Goal: Transaction & Acquisition: Purchase product/service

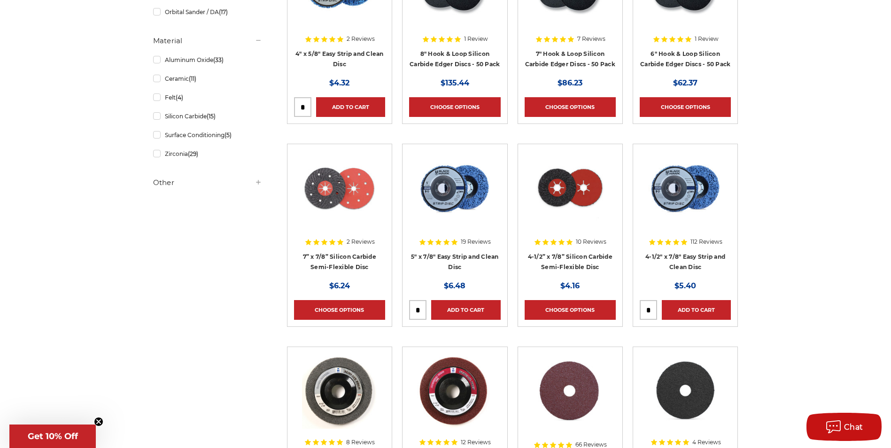
scroll to position [517, 0]
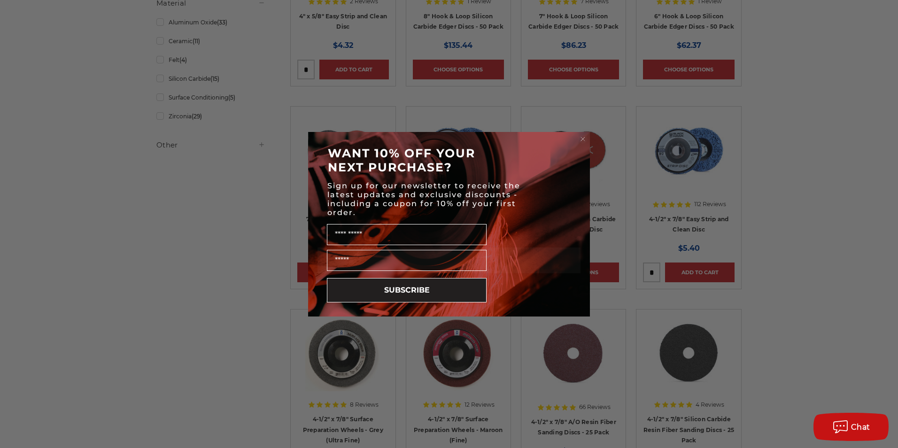
click at [584, 139] on circle "Close dialog" at bounding box center [583, 138] width 9 height 9
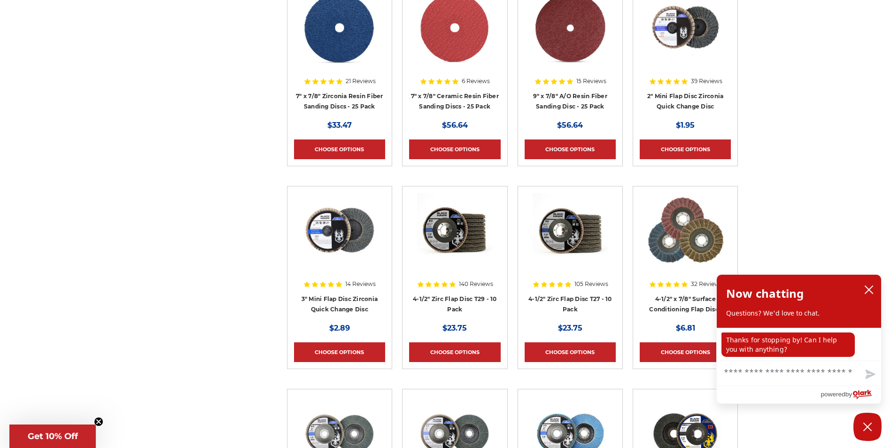
scroll to position [1409, 0]
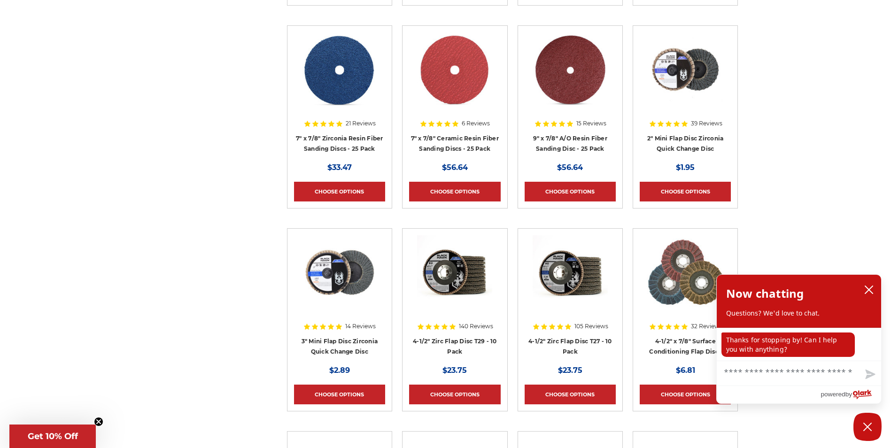
click at [585, 100] on img at bounding box center [570, 69] width 75 height 75
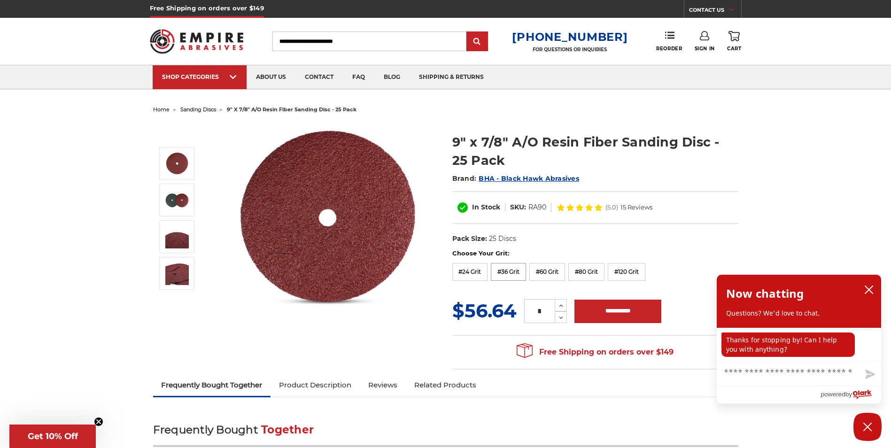
click at [519, 273] on label "#36 Grit" at bounding box center [508, 272] width 35 height 18
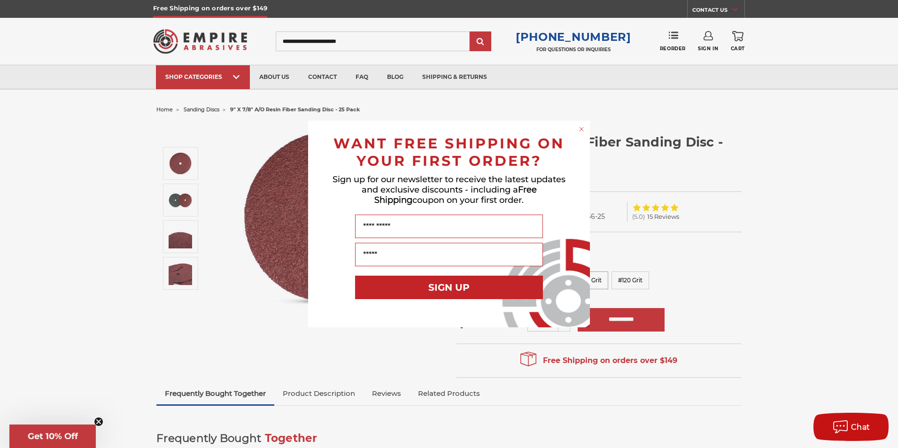
click at [591, 280] on div "Close dialog WANT FREE SHIPPING ON YOUR FIRST ORDER? Sign up for our newsletter…" at bounding box center [449, 224] width 301 height 207
click at [582, 130] on icon "Close dialog" at bounding box center [582, 129] width 4 height 4
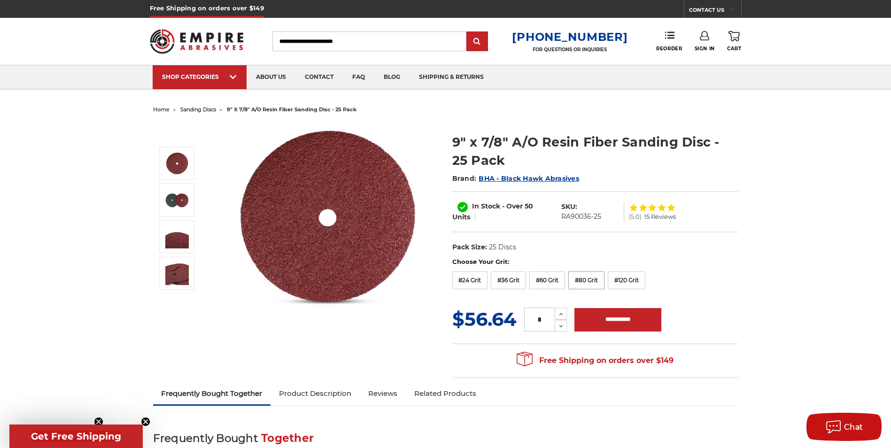
click at [588, 278] on label "#80 Grit" at bounding box center [586, 280] width 36 height 18
click at [513, 282] on label "#36 Grit" at bounding box center [508, 280] width 35 height 18
